Goal: Find contact information: Find contact information

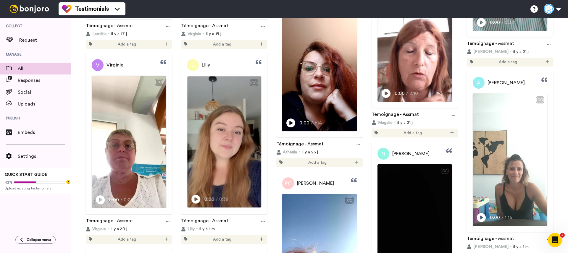
scroll to position [530, 0]
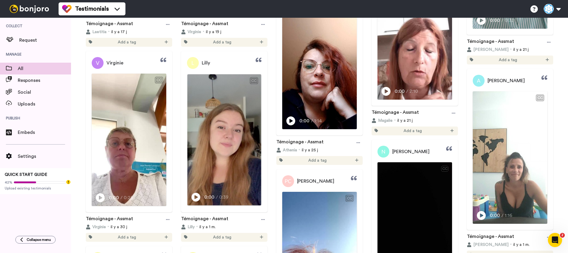
click at [197, 198] on icon at bounding box center [196, 197] width 9 height 9
click at [235, 183] on video at bounding box center [224, 139] width 74 height 131
click at [194, 197] on icon "Play/Pause" at bounding box center [195, 197] width 9 height 11
click at [200, 197] on icon at bounding box center [195, 198] width 9 height 9
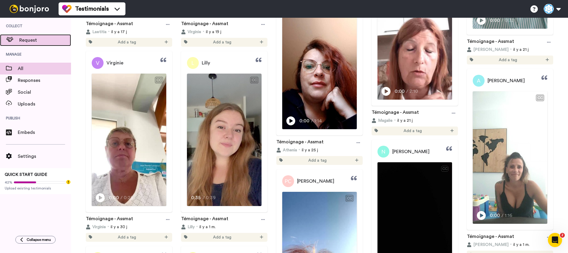
click at [32, 37] on span "Request" at bounding box center [45, 40] width 52 height 7
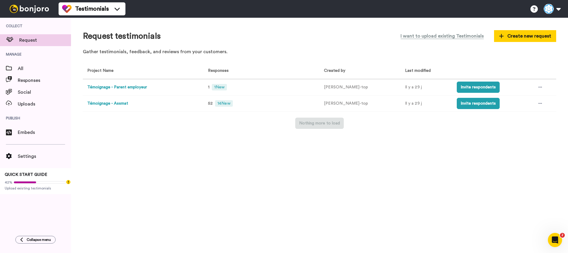
click at [113, 104] on button "Témoignage - Assmat" at bounding box center [107, 104] width 41 height 6
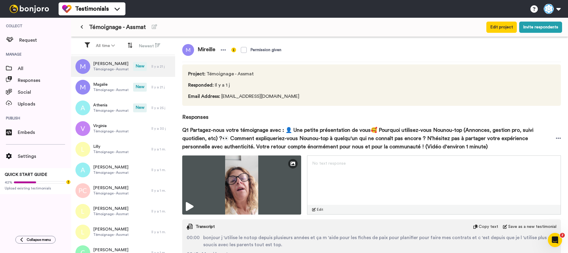
scroll to position [248, 0]
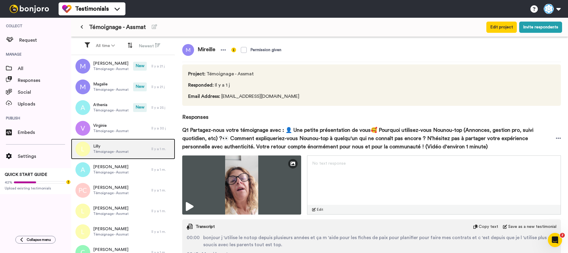
click at [131, 145] on div "[PERSON_NAME] - Assmat" at bounding box center [111, 149] width 81 height 21
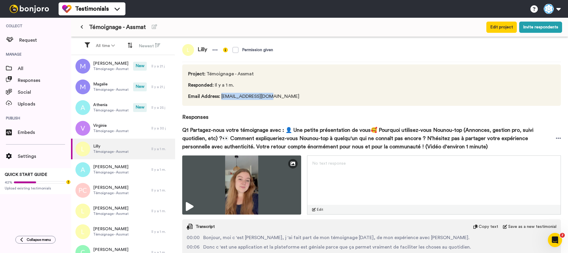
drag, startPoint x: 270, startPoint y: 98, endPoint x: 221, endPoint y: 98, distance: 48.6
click at [221, 98] on span "Email Address : [EMAIL_ADDRESS][DOMAIN_NAME]" at bounding box center [245, 96] width 114 height 7
copy span "[EMAIL_ADDRESS][DOMAIN_NAME]"
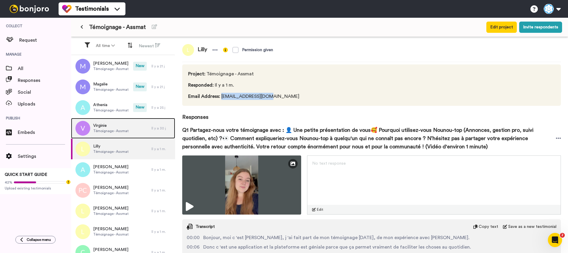
click at [118, 131] on span "Témoignage - Assmat" at bounding box center [111, 131] width 36 height 5
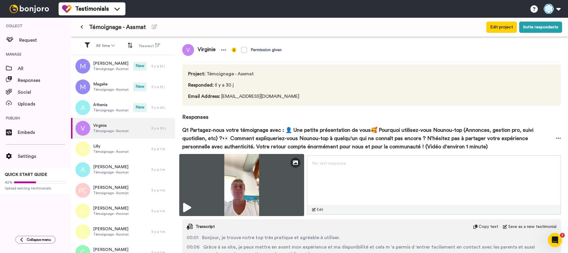
click at [188, 208] on icon at bounding box center [187, 207] width 8 height 9
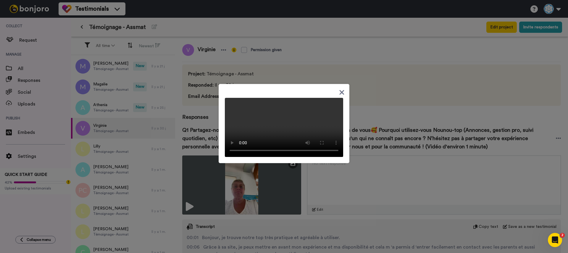
click at [201, 226] on div at bounding box center [284, 126] width 568 height 253
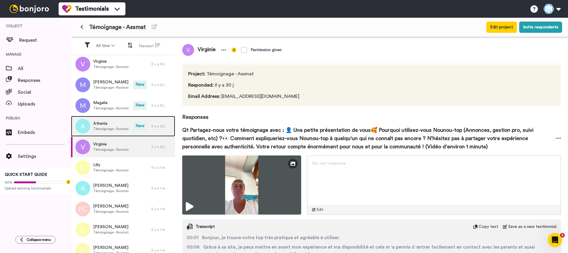
click at [110, 125] on span "Athenia" at bounding box center [111, 124] width 36 height 6
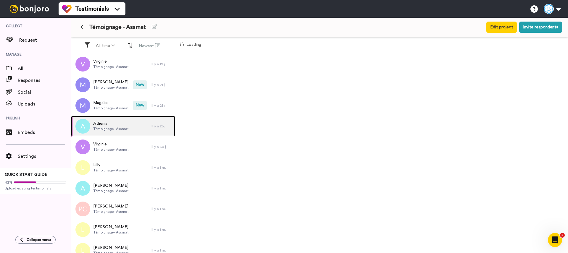
scroll to position [230, 0]
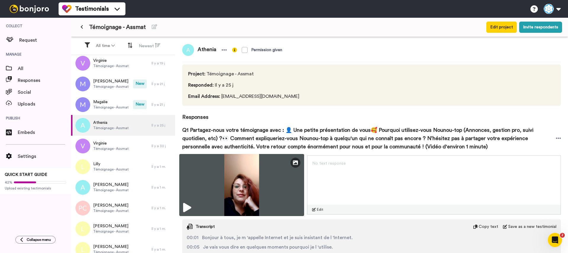
click at [184, 208] on icon at bounding box center [187, 207] width 8 height 9
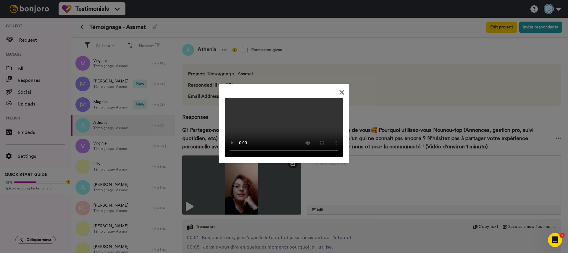
click at [177, 203] on div at bounding box center [284, 126] width 568 height 253
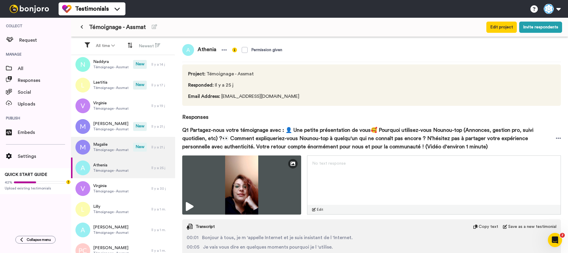
scroll to position [187, 0]
click at [132, 149] on div "Magalie Témoignage - Assmat" at bounding box center [102, 147] width 62 height 21
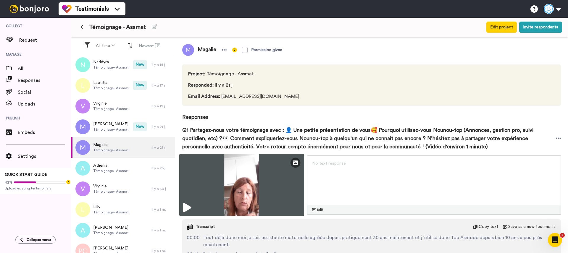
click at [187, 206] on icon at bounding box center [187, 207] width 8 height 9
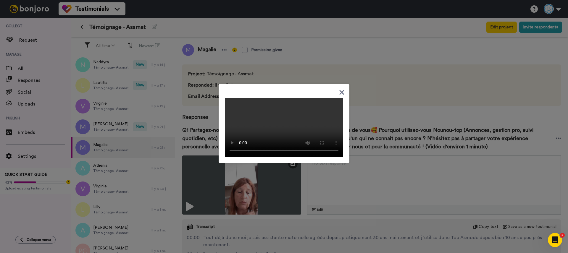
click at [187, 119] on div at bounding box center [284, 126] width 568 height 253
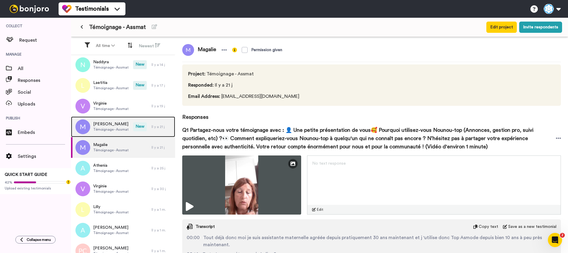
click at [136, 123] on span "New" at bounding box center [140, 127] width 14 height 9
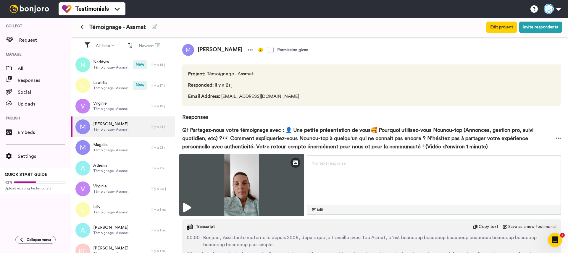
click at [181, 206] on img at bounding box center [241, 185] width 125 height 62
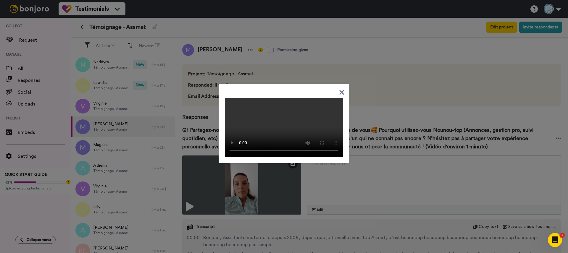
click at [197, 155] on div at bounding box center [284, 126] width 568 height 253
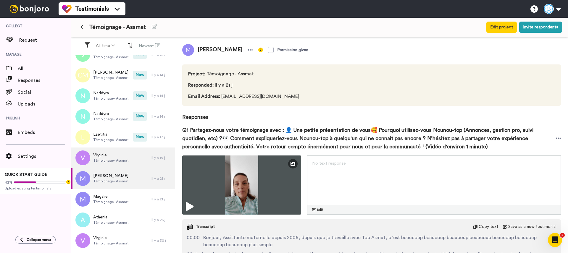
scroll to position [131, 0]
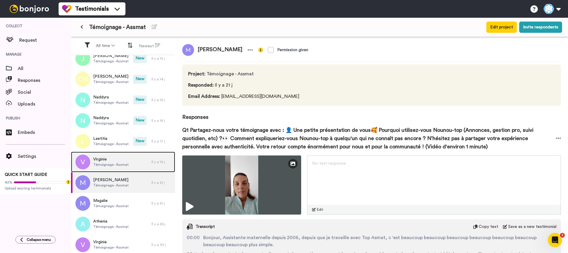
click at [132, 159] on div "[PERSON_NAME] - Assmat" at bounding box center [111, 162] width 81 height 21
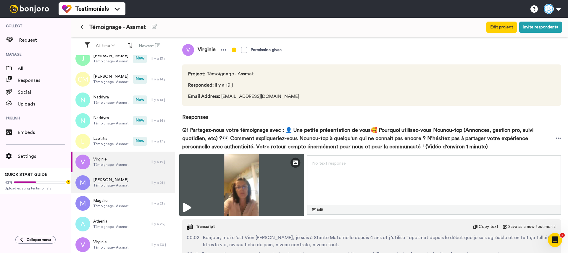
click at [188, 206] on icon at bounding box center [187, 207] width 8 height 9
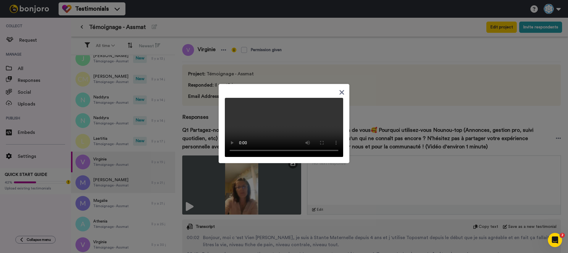
click at [199, 149] on div at bounding box center [284, 126] width 568 height 253
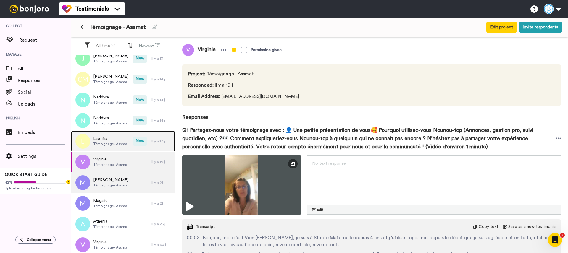
click at [115, 144] on span "Témoignage - Assmat" at bounding box center [111, 144] width 36 height 5
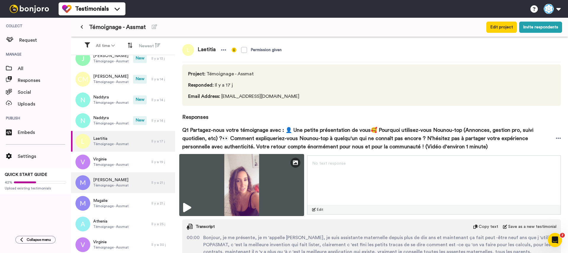
click at [185, 205] on icon at bounding box center [187, 207] width 8 height 9
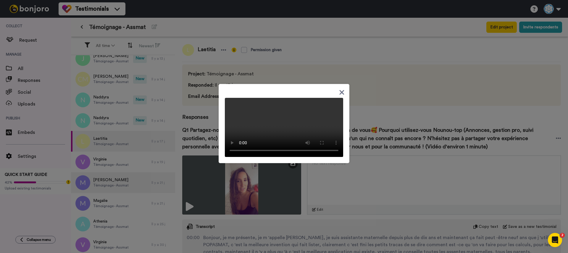
click at [340, 89] on icon at bounding box center [342, 92] width 6 height 7
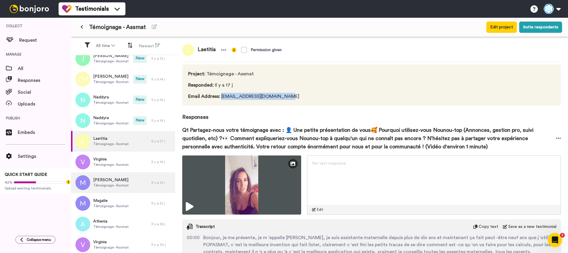
drag, startPoint x: 286, startPoint y: 98, endPoint x: 221, endPoint y: 99, distance: 64.8
click at [221, 99] on span "Email Address : [EMAIL_ADDRESS][DOMAIN_NAME]" at bounding box center [245, 96] width 114 height 7
copy span "[EMAIL_ADDRESS][DOMAIN_NAME]"
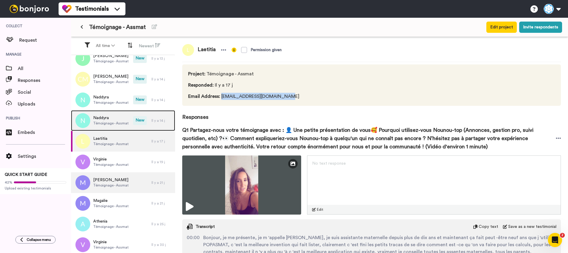
click at [120, 127] on div "Naddyra Témoignage - Assmat" at bounding box center [102, 120] width 62 height 21
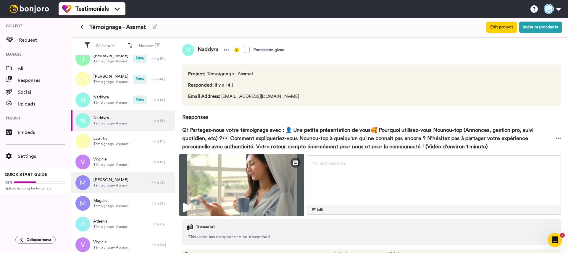
click at [187, 207] on icon at bounding box center [187, 207] width 8 height 9
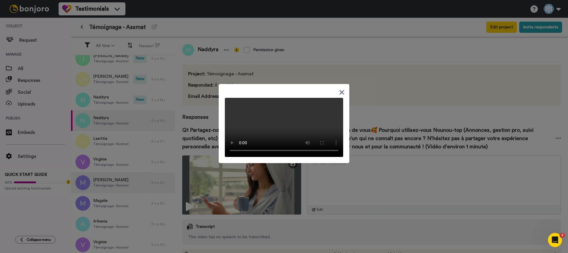
click at [307, 181] on div at bounding box center [284, 126] width 568 height 253
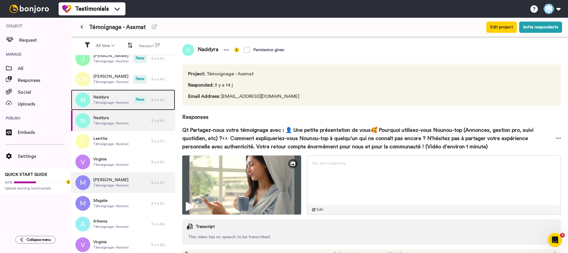
click at [134, 97] on span "New" at bounding box center [140, 100] width 14 height 9
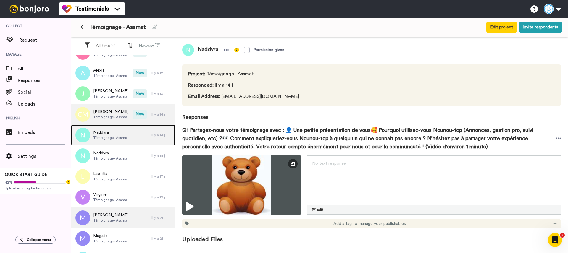
scroll to position [96, 0]
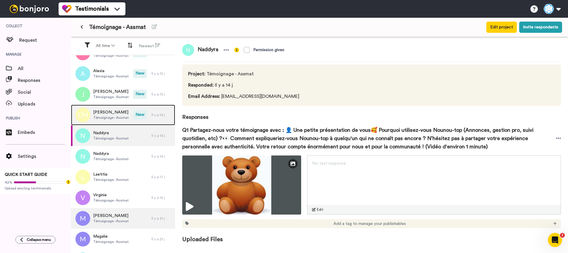
click at [124, 119] on span "Témoignage - Assmat" at bounding box center [111, 117] width 36 height 5
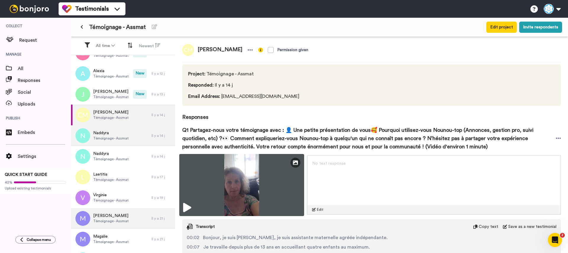
click at [188, 208] on icon at bounding box center [187, 207] width 8 height 9
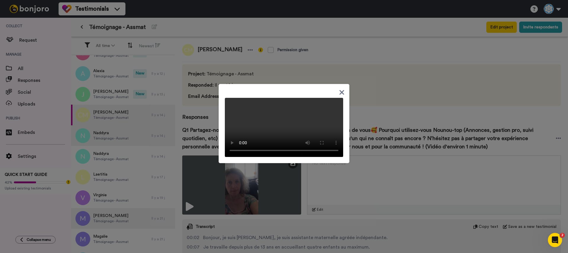
click at [199, 154] on div at bounding box center [284, 126] width 568 height 253
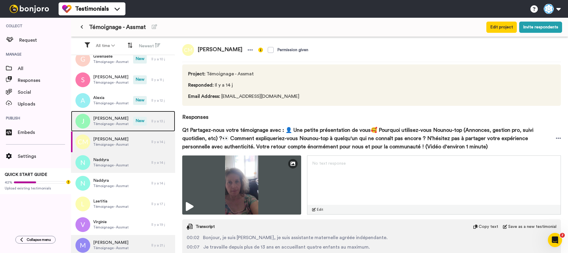
click at [107, 126] on span "Témoignage - Assmat" at bounding box center [111, 124] width 36 height 5
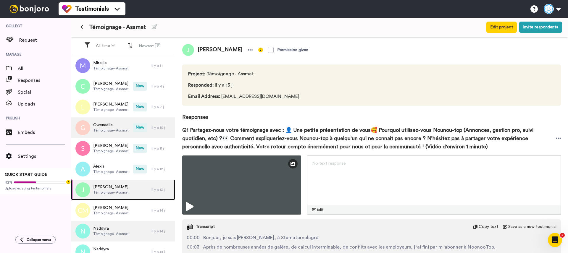
scroll to position [27, 0]
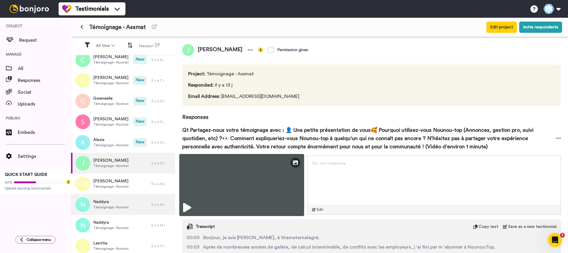
click at [188, 208] on icon at bounding box center [187, 207] width 8 height 9
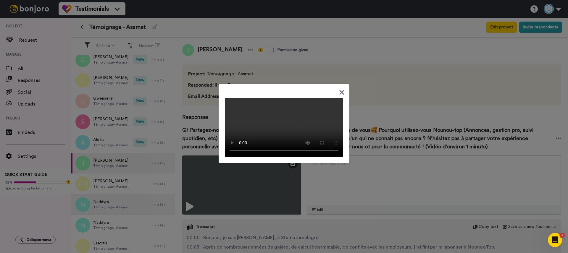
click at [305, 174] on div at bounding box center [284, 126] width 568 height 253
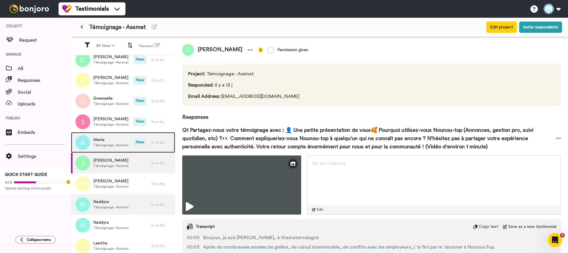
click at [123, 147] on span "Témoignage - Assmat" at bounding box center [111, 145] width 36 height 5
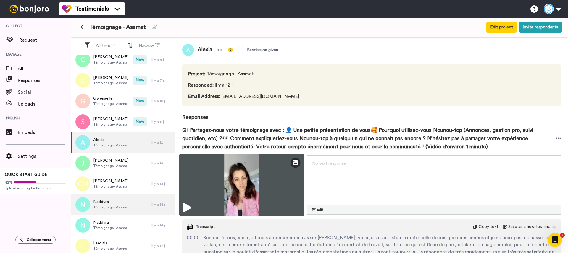
click at [188, 204] on icon at bounding box center [187, 207] width 8 height 9
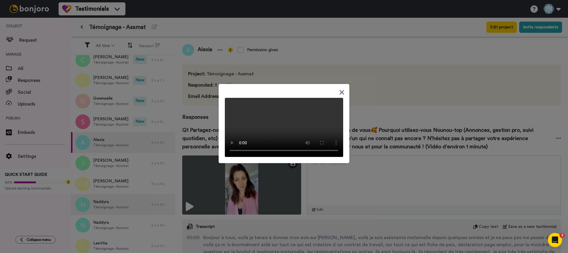
click at [153, 175] on div at bounding box center [284, 126] width 568 height 253
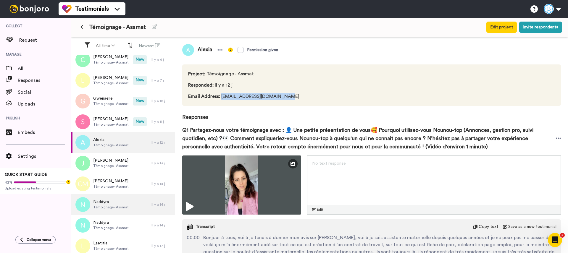
drag, startPoint x: 285, startPoint y: 97, endPoint x: 222, endPoint y: 99, distance: 63.1
click at [222, 99] on span "Email Address : [EMAIL_ADDRESS][DOMAIN_NAME]" at bounding box center [245, 96] width 114 height 7
copy span "[EMAIL_ADDRESS][DOMAIN_NAME]"
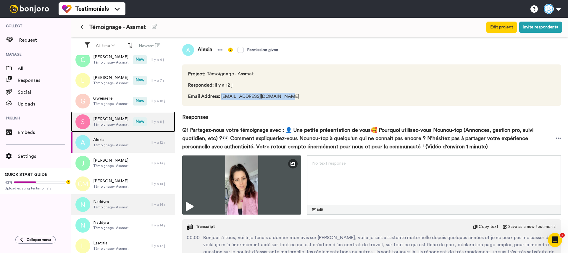
click at [122, 127] on span "Témoignage - Assmat" at bounding box center [111, 124] width 36 height 5
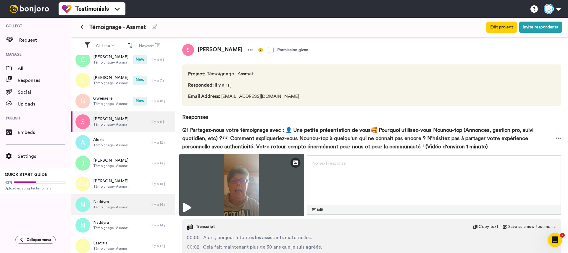
click at [189, 205] on icon at bounding box center [187, 207] width 8 height 9
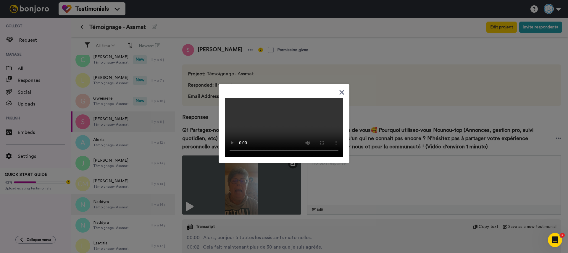
click at [342, 90] on icon at bounding box center [342, 92] width 5 height 5
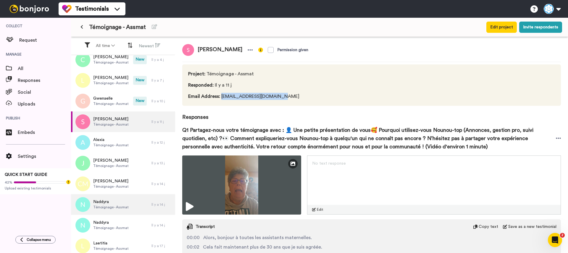
drag, startPoint x: 280, startPoint y: 95, endPoint x: 221, endPoint y: 99, distance: 59.3
click at [221, 99] on span "Email Address : [EMAIL_ADDRESS][DOMAIN_NAME]" at bounding box center [245, 96] width 114 height 7
copy span "[EMAIL_ADDRESS][DOMAIN_NAME]"
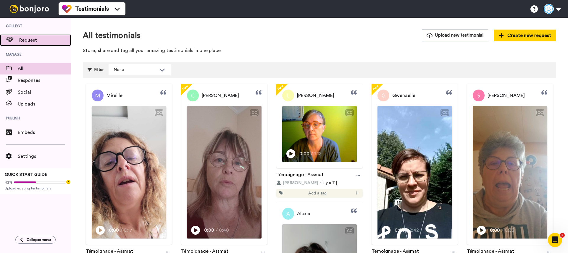
drag, startPoint x: 33, startPoint y: 38, endPoint x: 34, endPoint y: 42, distance: 4.2
click at [33, 38] on span "Request" at bounding box center [45, 40] width 52 height 7
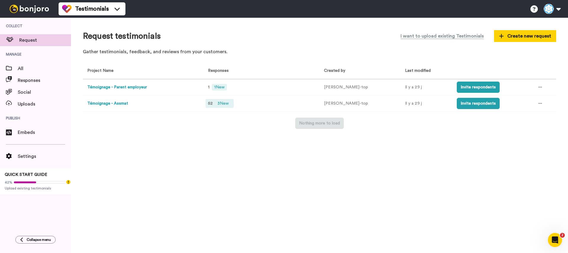
click at [226, 103] on span "3 New" at bounding box center [223, 103] width 16 height 7
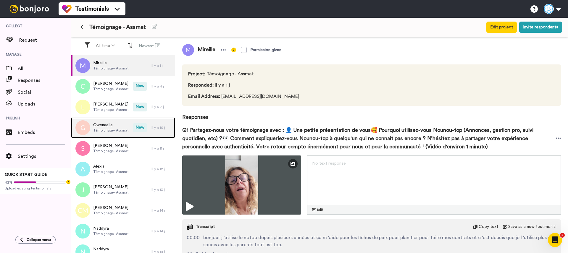
click at [124, 131] on span "Témoignage - Assmat" at bounding box center [111, 130] width 36 height 5
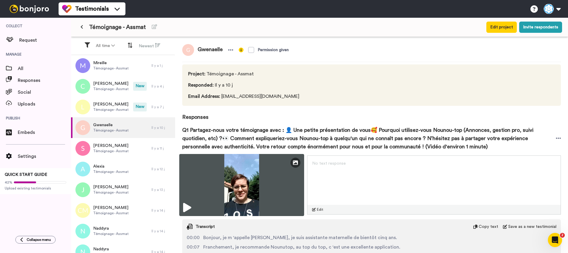
click at [187, 205] on icon at bounding box center [187, 207] width 8 height 9
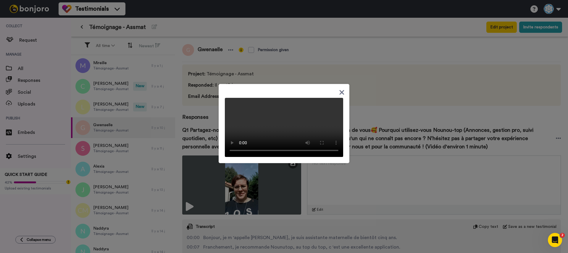
click at [372, 176] on div at bounding box center [284, 126] width 568 height 253
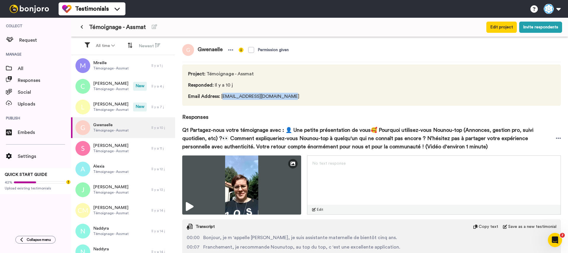
drag, startPoint x: 290, startPoint y: 96, endPoint x: 222, endPoint y: 96, distance: 67.2
click at [222, 96] on span "Email Address : verrier.gwenaelle@gmail.com" at bounding box center [245, 96] width 114 height 7
drag, startPoint x: 221, startPoint y: 96, endPoint x: 289, endPoint y: 94, distance: 68.1
click at [289, 94] on span "Email Address : verrier.gwenaelle@gmail.com" at bounding box center [245, 96] width 114 height 7
copy span "verrier.gwenaelle@gmail.com"
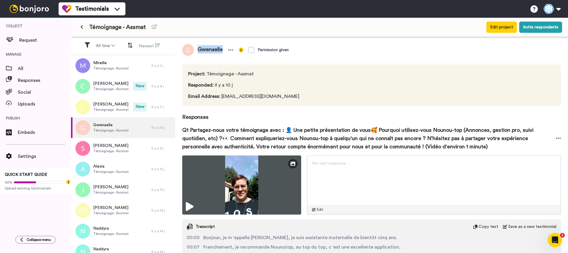
drag, startPoint x: 221, startPoint y: 50, endPoint x: 198, endPoint y: 49, distance: 23.7
click at [198, 50] on span "Gwenaelle" at bounding box center [210, 50] width 32 height 12
copy span "Gwenaelle"
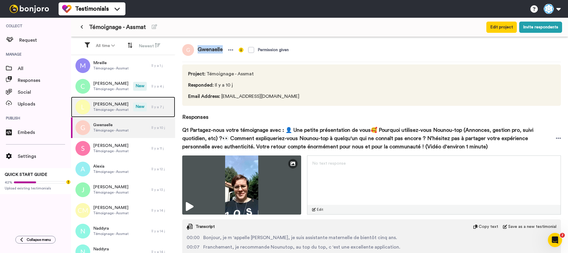
click at [117, 107] on span "[PERSON_NAME]" at bounding box center [111, 105] width 36 height 6
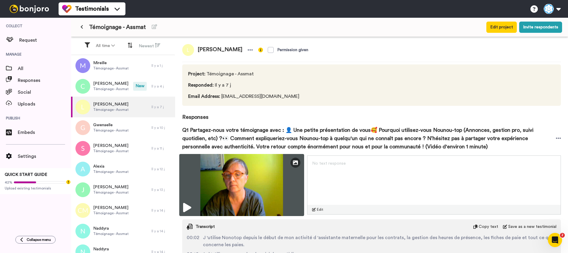
click at [191, 207] on icon at bounding box center [187, 207] width 8 height 9
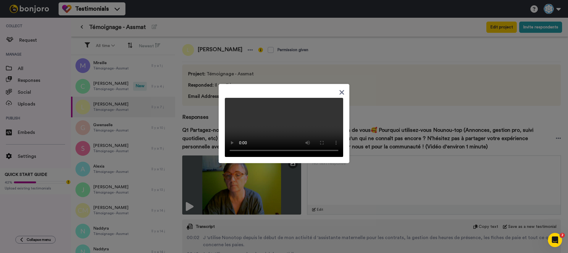
click at [213, 149] on div at bounding box center [284, 126] width 568 height 253
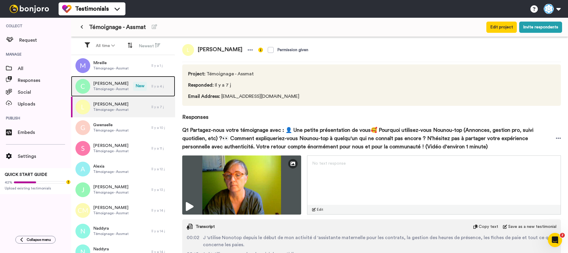
click at [128, 94] on div "Claire Témoignage - Assmat" at bounding box center [102, 86] width 62 height 21
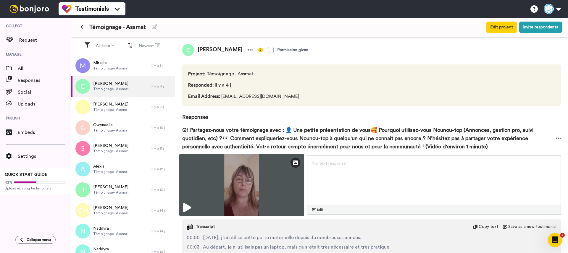
click at [189, 205] on icon at bounding box center [187, 207] width 8 height 9
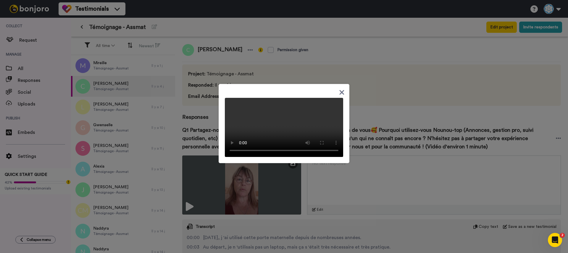
click at [169, 153] on div at bounding box center [284, 126] width 568 height 253
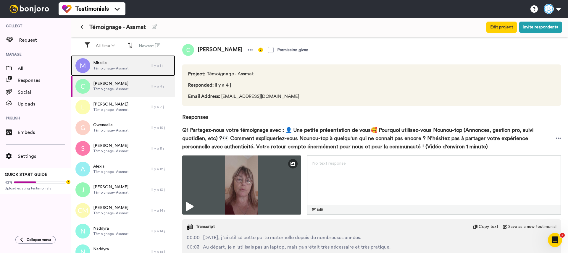
click at [136, 72] on div "Mireille Témoignage - Assmat" at bounding box center [111, 65] width 81 height 21
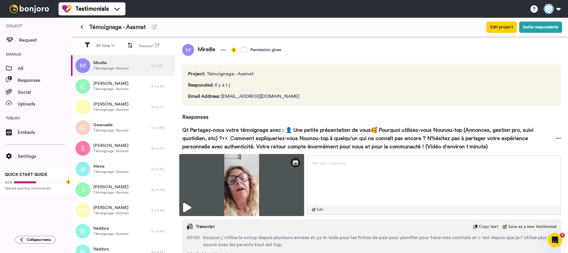
click at [188, 206] on icon at bounding box center [187, 207] width 8 height 9
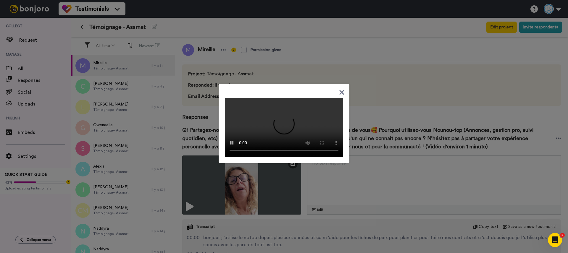
click at [192, 142] on div at bounding box center [284, 126] width 568 height 253
